Goal: Information Seeking & Learning: Learn about a topic

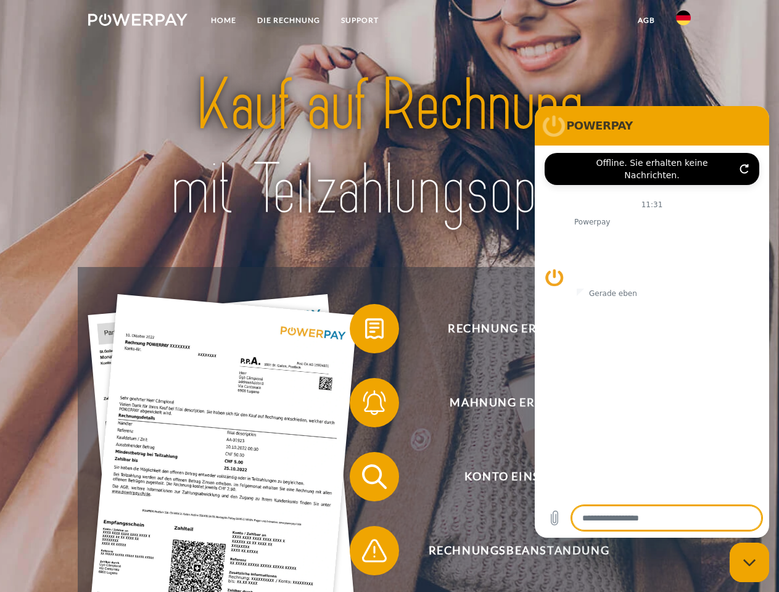
click at [137, 22] on img at bounding box center [137, 20] width 99 height 12
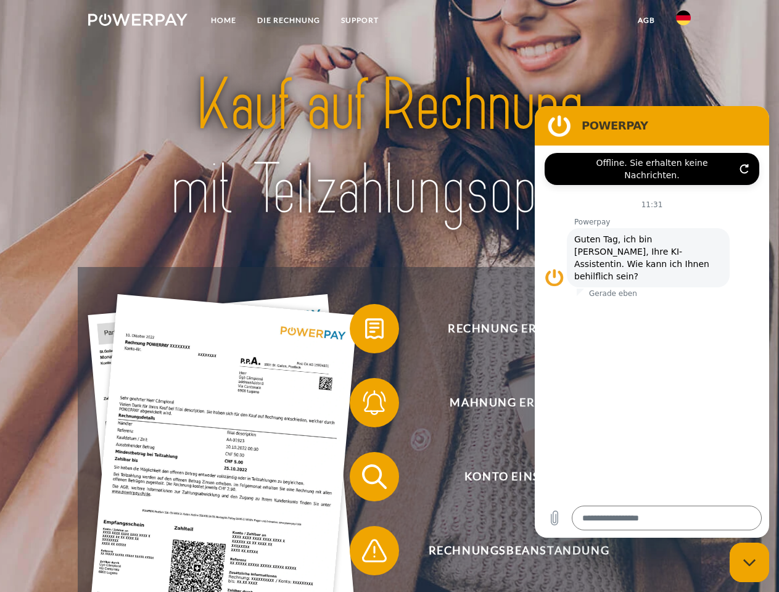
click at [683, 22] on img at bounding box center [683, 17] width 15 height 15
click at [645, 20] on link "agb" at bounding box center [646, 20] width 38 height 22
click at [365, 331] on span at bounding box center [356, 329] width 62 height 62
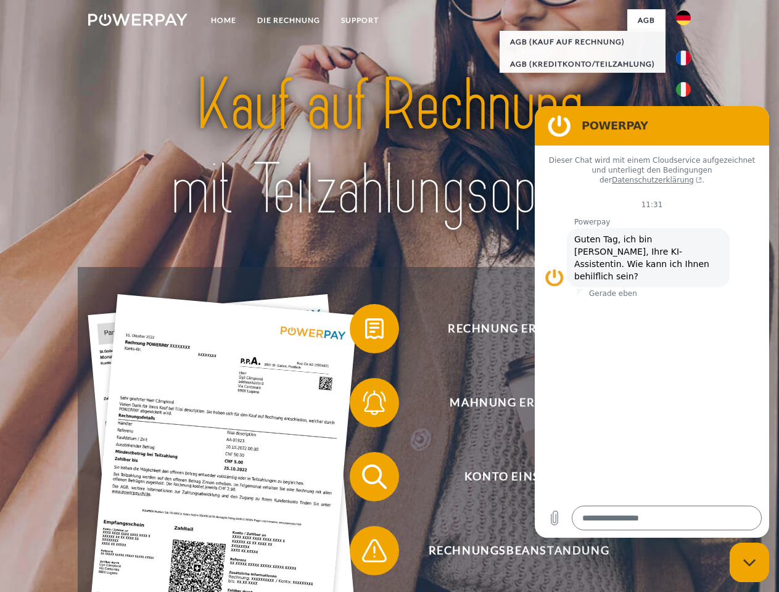
click at [365, 405] on span at bounding box center [356, 403] width 62 height 62
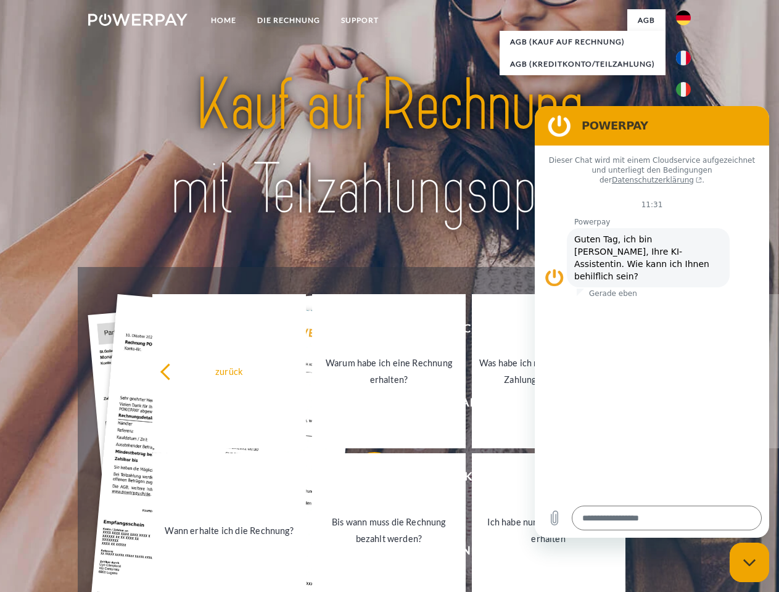
click at [365, 479] on link "Bis wann muss die Rechnung bezahlt werden?" at bounding box center [388, 530] width 153 height 154
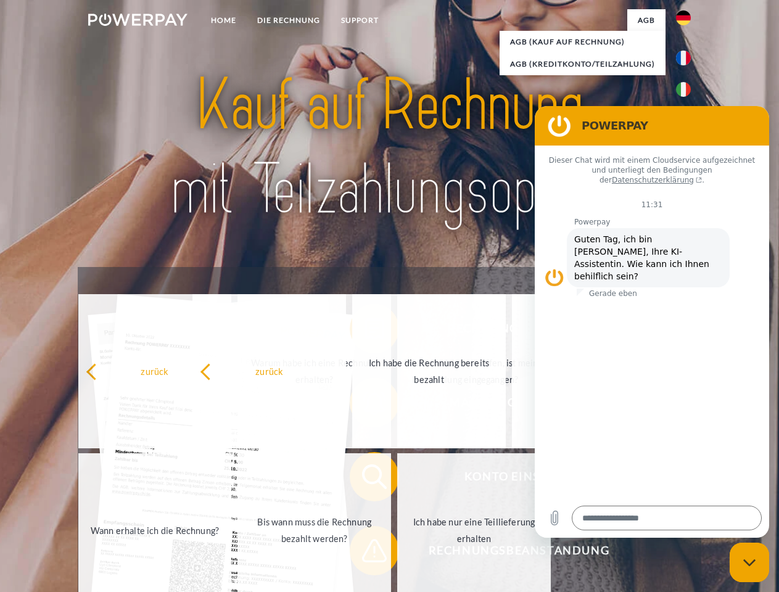
click at [365, 553] on span at bounding box center [356, 551] width 62 height 62
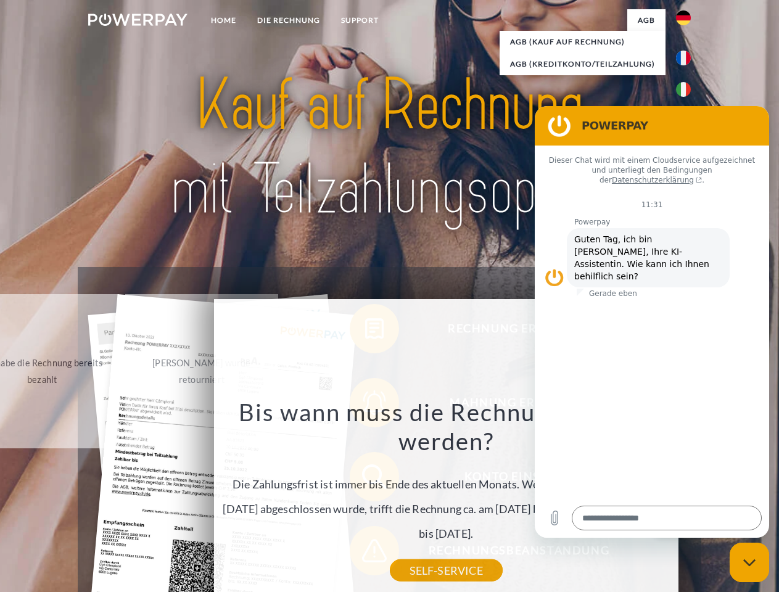
click at [749, 562] on icon "Messaging-Fenster schließen" at bounding box center [749, 562] width 13 height 8
type textarea "*"
